Goal: Complete application form

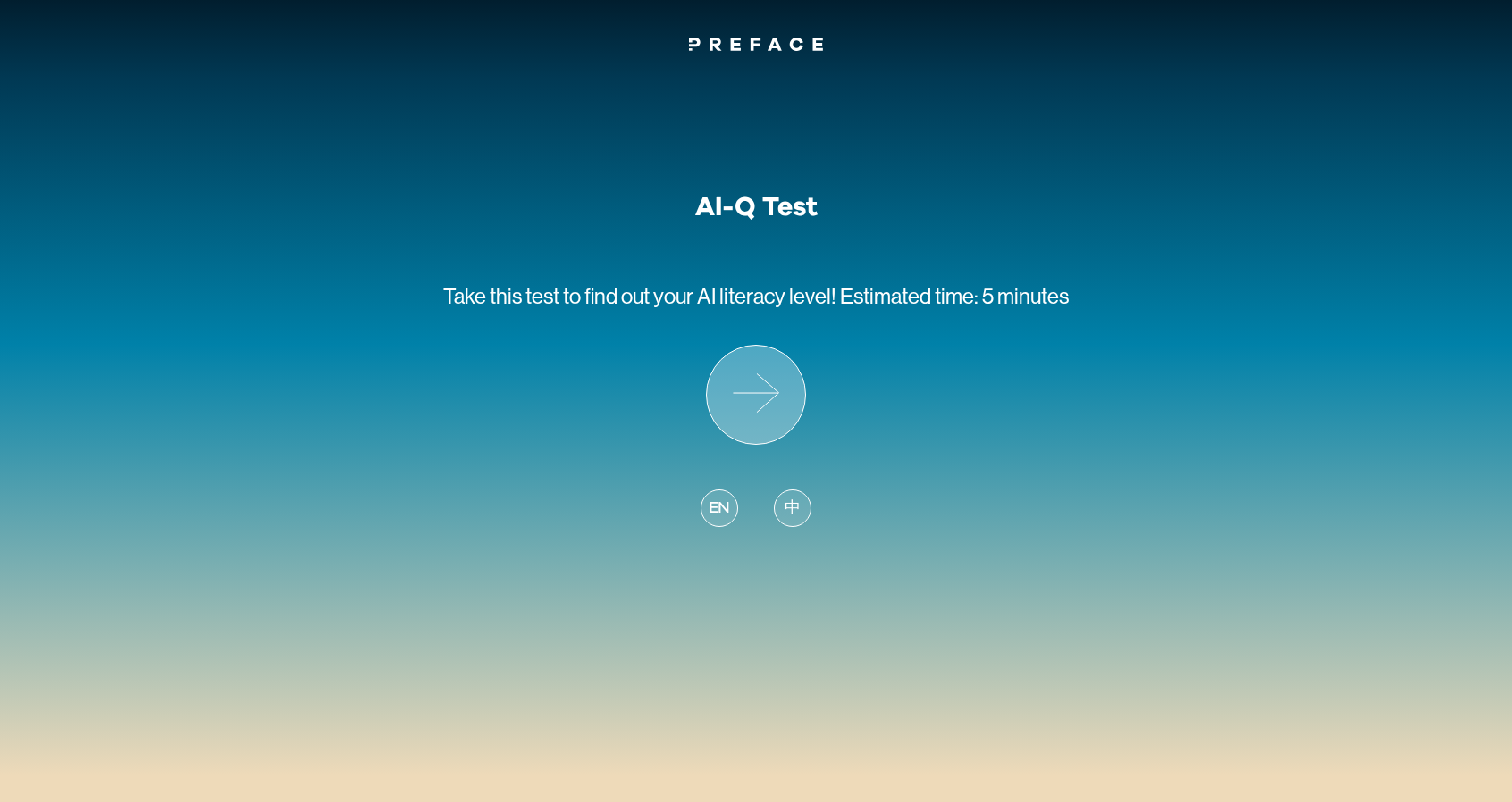
click at [754, 401] on icon at bounding box center [756, 395] width 99 height 98
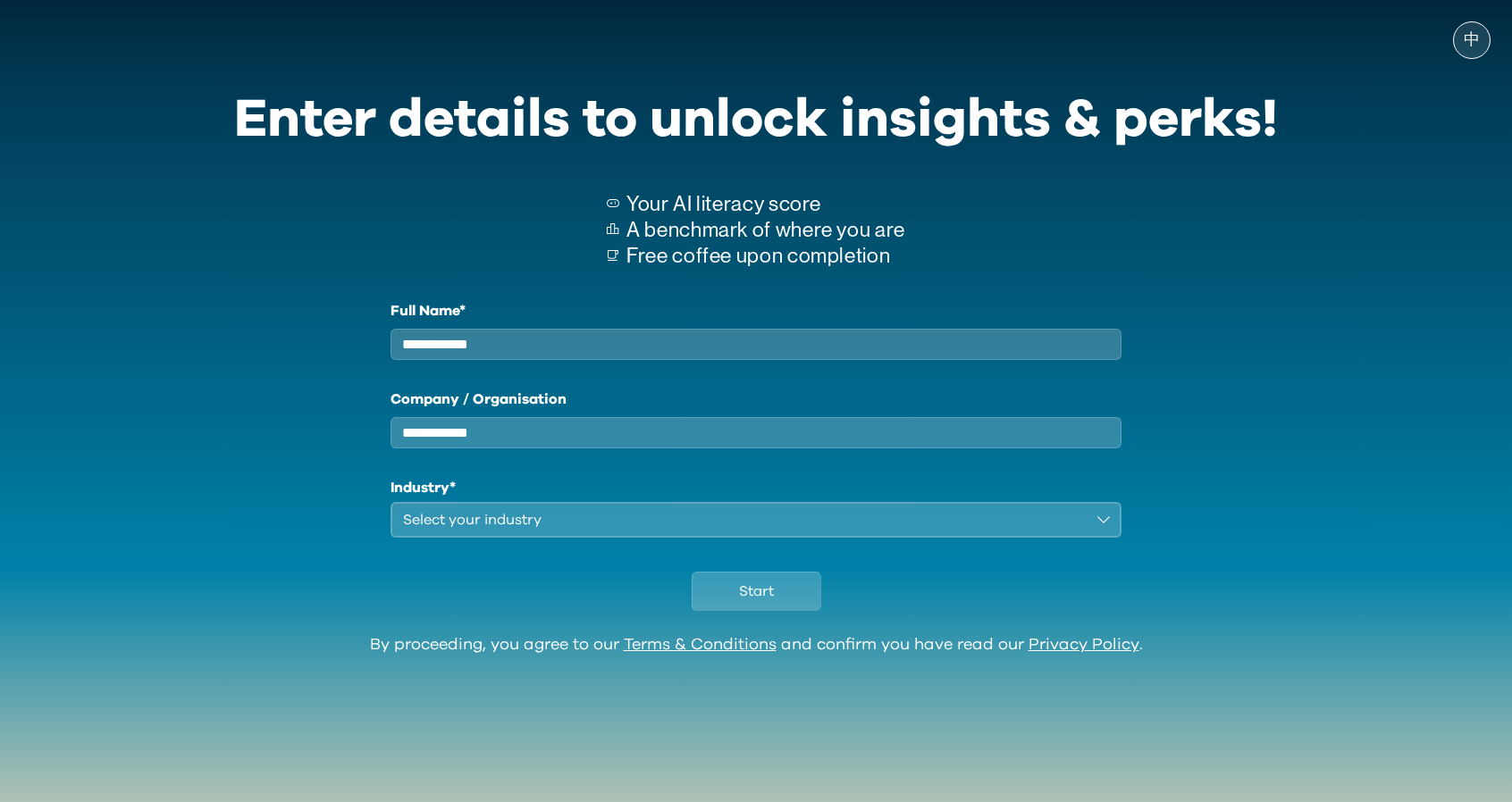
click at [723, 337] on input "Full Name*" at bounding box center [756, 344] width 731 height 31
click at [1473, 44] on span "中" at bounding box center [1471, 40] width 16 height 18
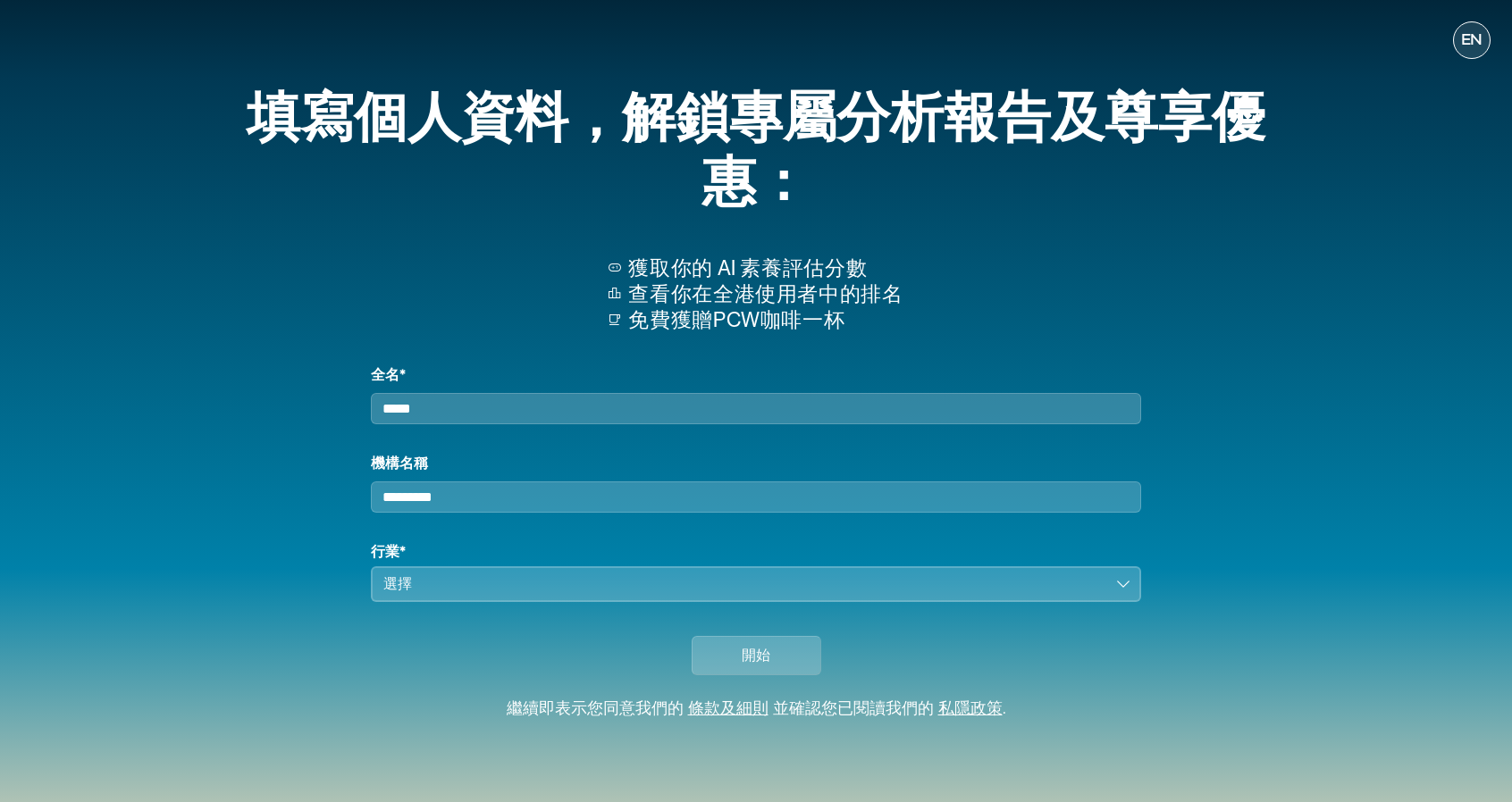
click at [1473, 44] on span "EN" at bounding box center [1471, 40] width 22 height 18
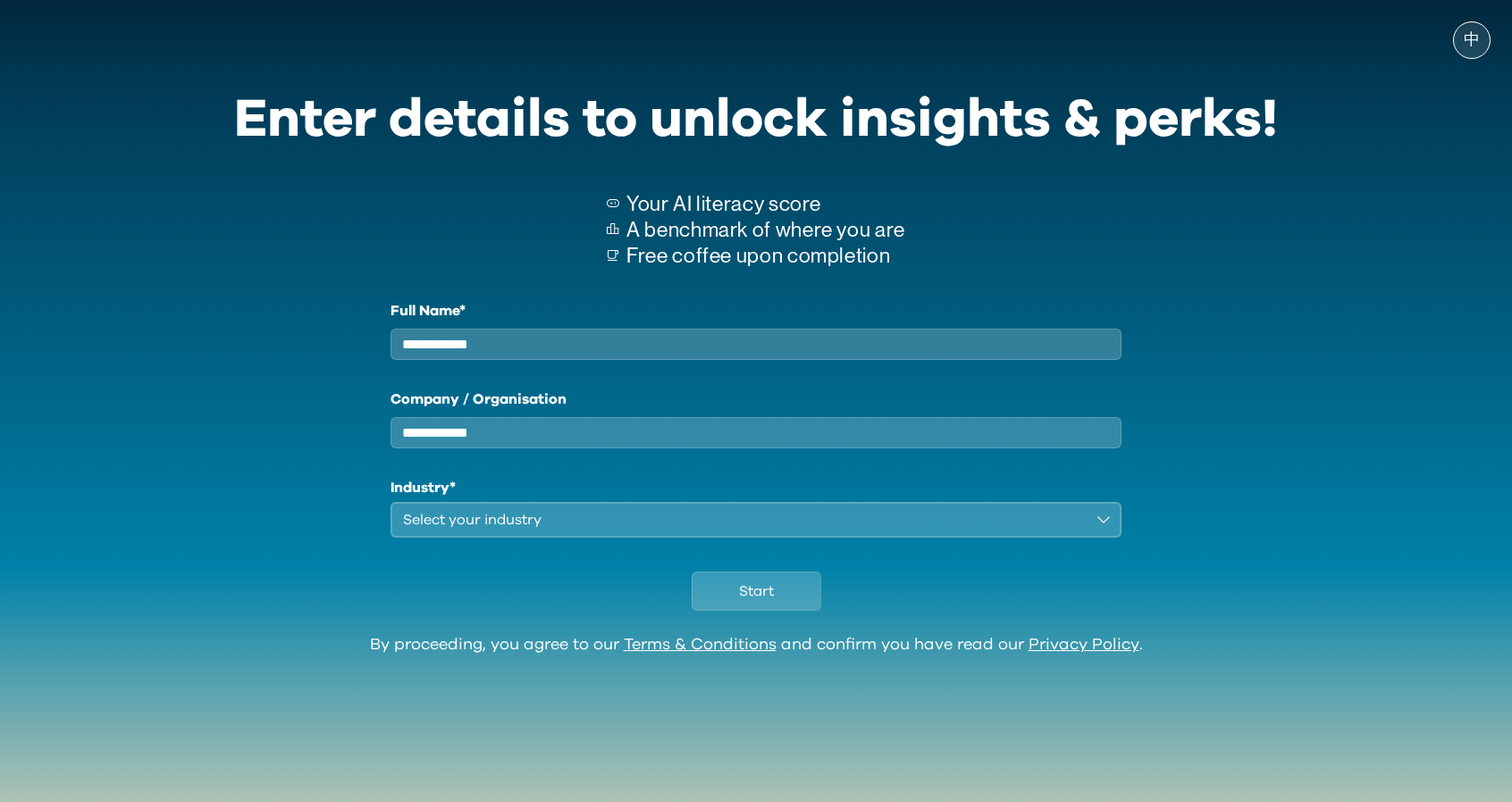
click at [1361, 106] on div "中 Enter details to unlock insights & perks! Your AI literacy score A benchmark …" at bounding box center [756, 372] width 1512 height 709
